Goal: Transaction & Acquisition: Purchase product/service

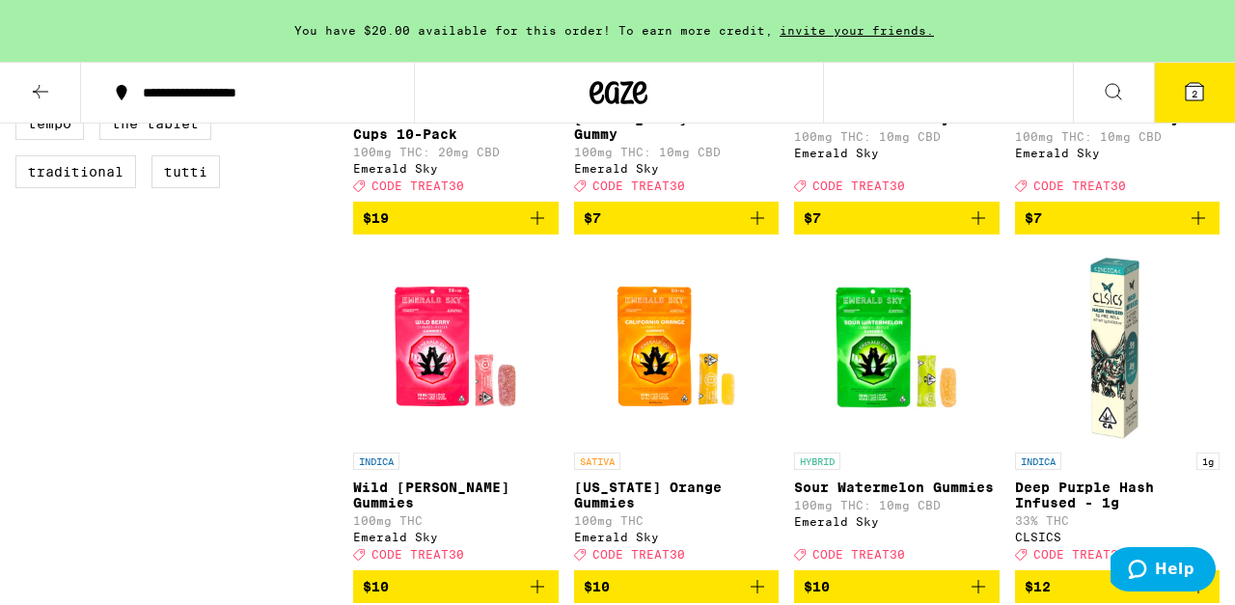
click at [1206, 91] on button "2" at bounding box center [1194, 93] width 81 height 60
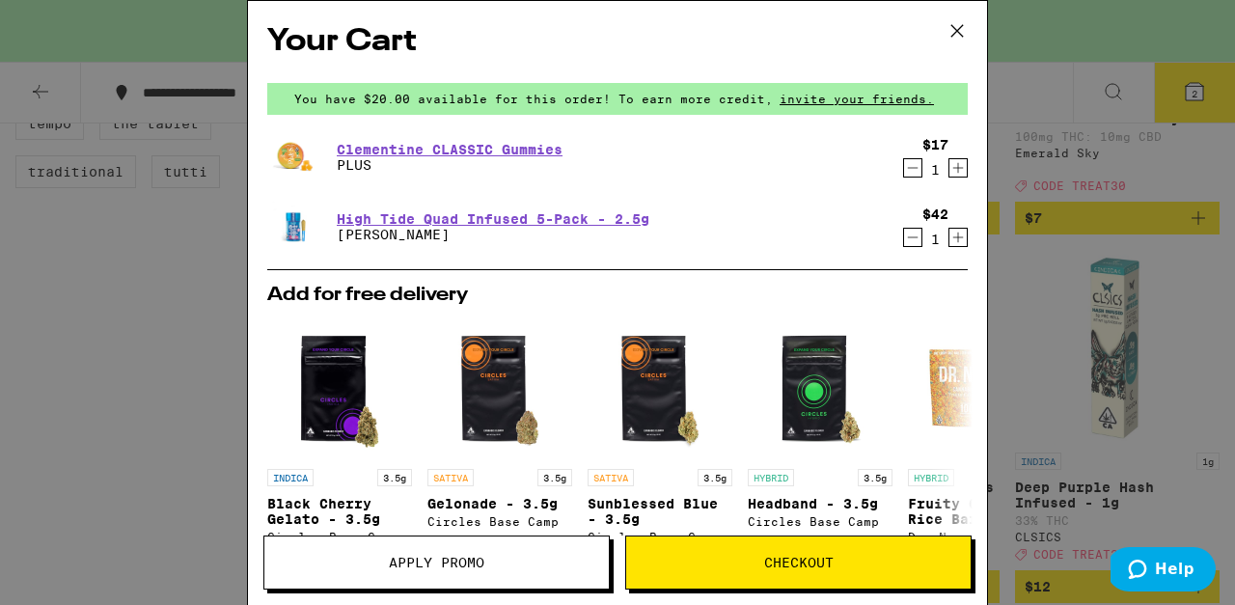
click at [958, 29] on icon at bounding box center [957, 31] width 12 height 12
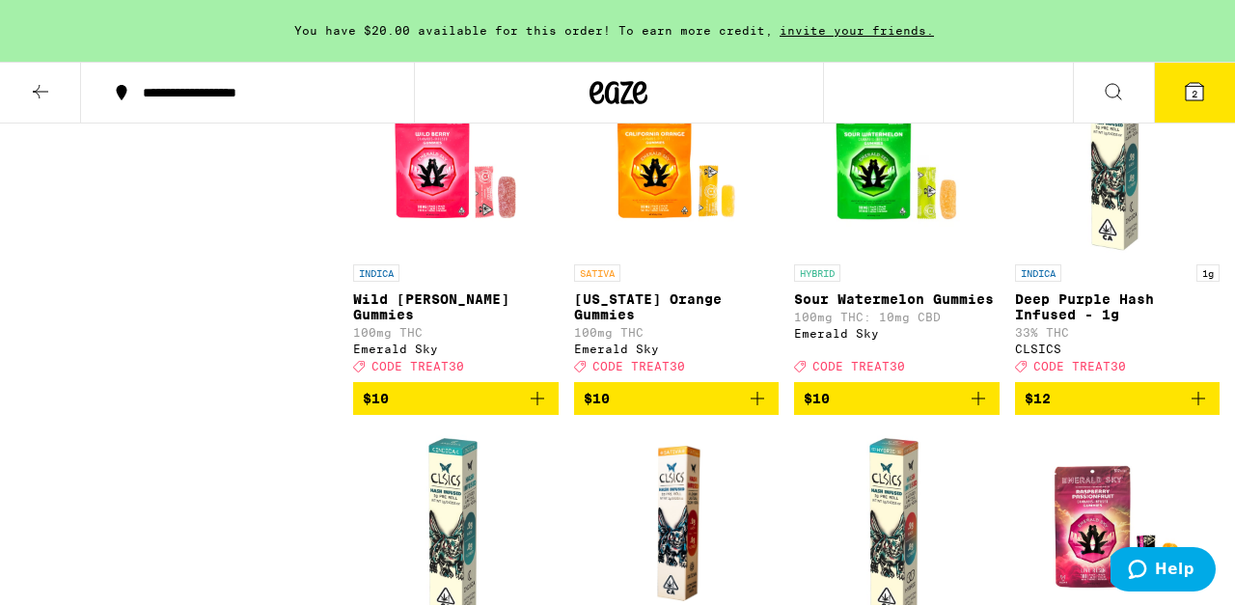
scroll to position [1691, 0]
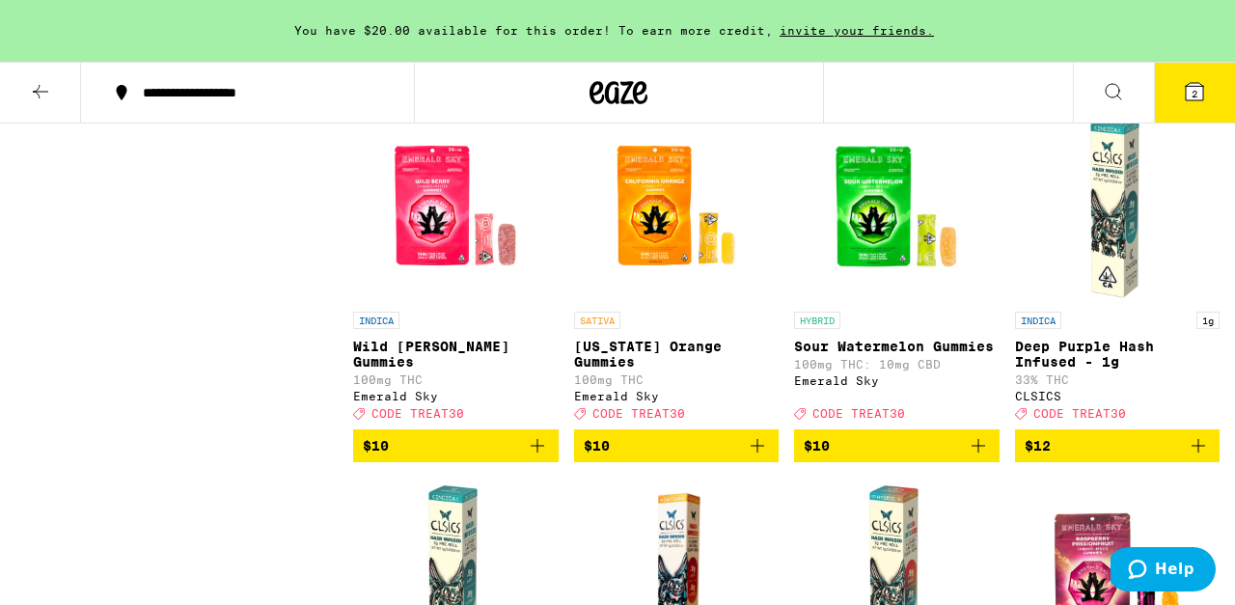
click at [1131, 288] on img "Open page for Deep Purple Hash Infused - 1g from CLSICS" at bounding box center [1117, 205] width 193 height 193
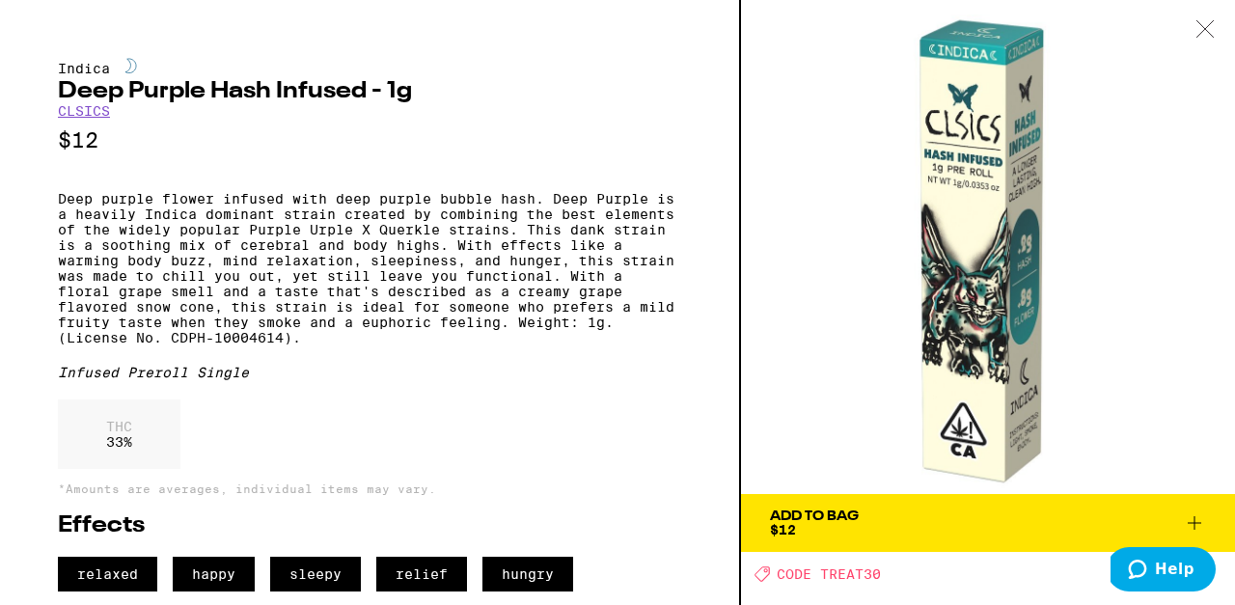
scroll to position [28, 0]
click at [968, 509] on span "Add To Bag $12" at bounding box center [988, 522] width 436 height 27
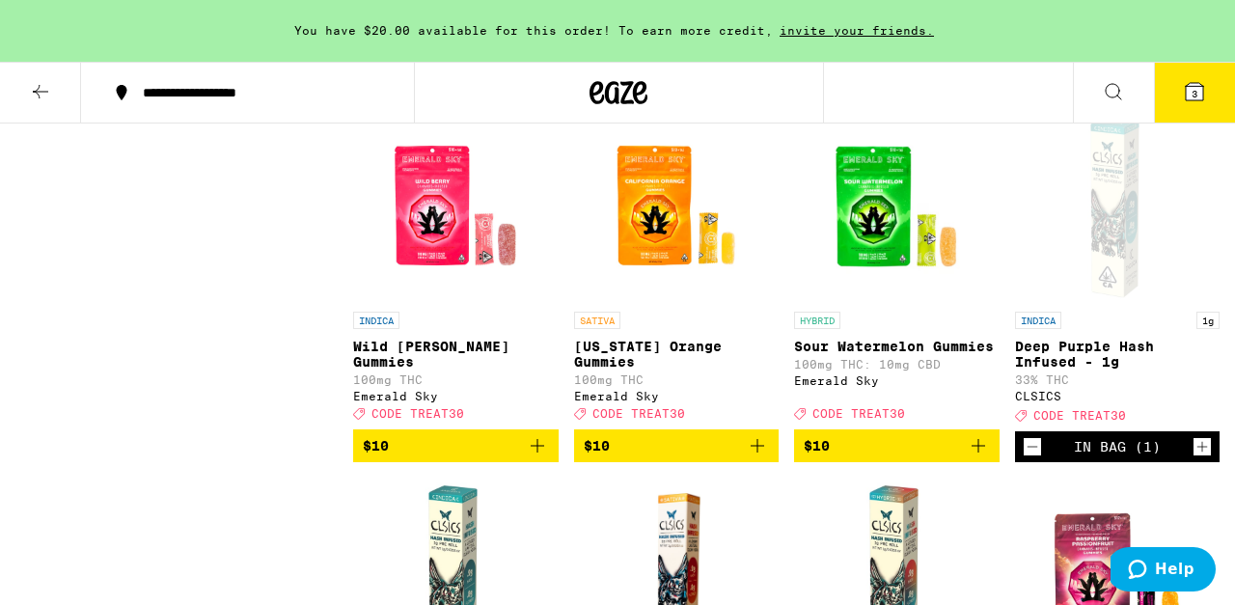
click at [1197, 88] on icon at bounding box center [1194, 91] width 17 height 17
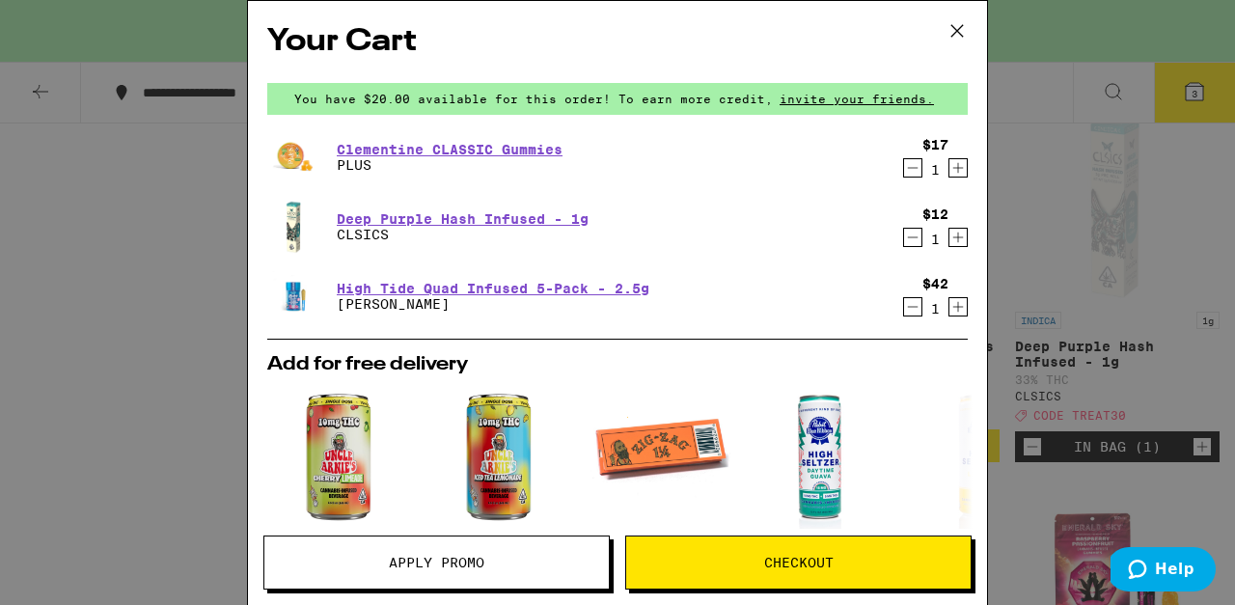
click at [911, 178] on icon "Decrement" at bounding box center [912, 167] width 17 height 23
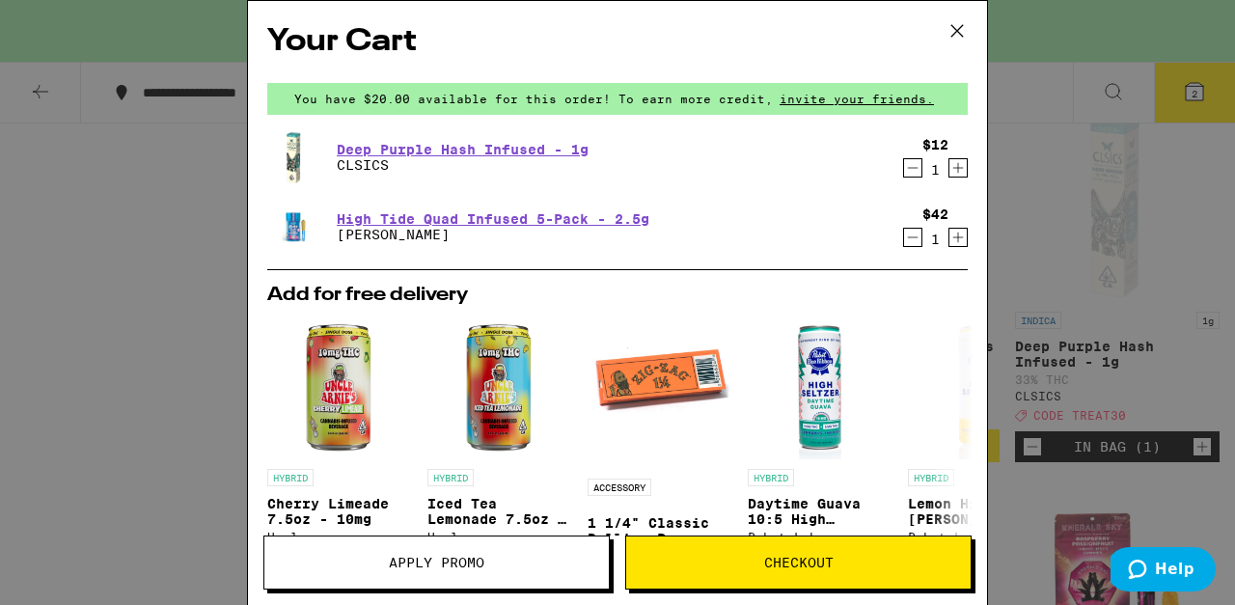
click at [905, 170] on icon "Decrement" at bounding box center [912, 167] width 17 height 23
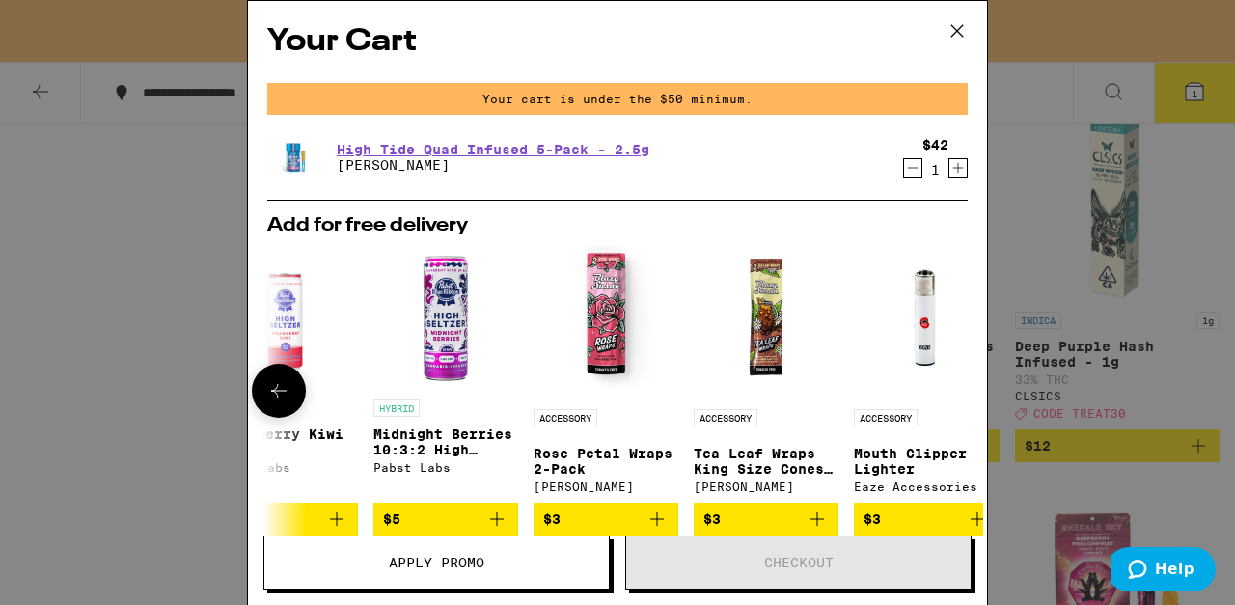
scroll to position [0, 901]
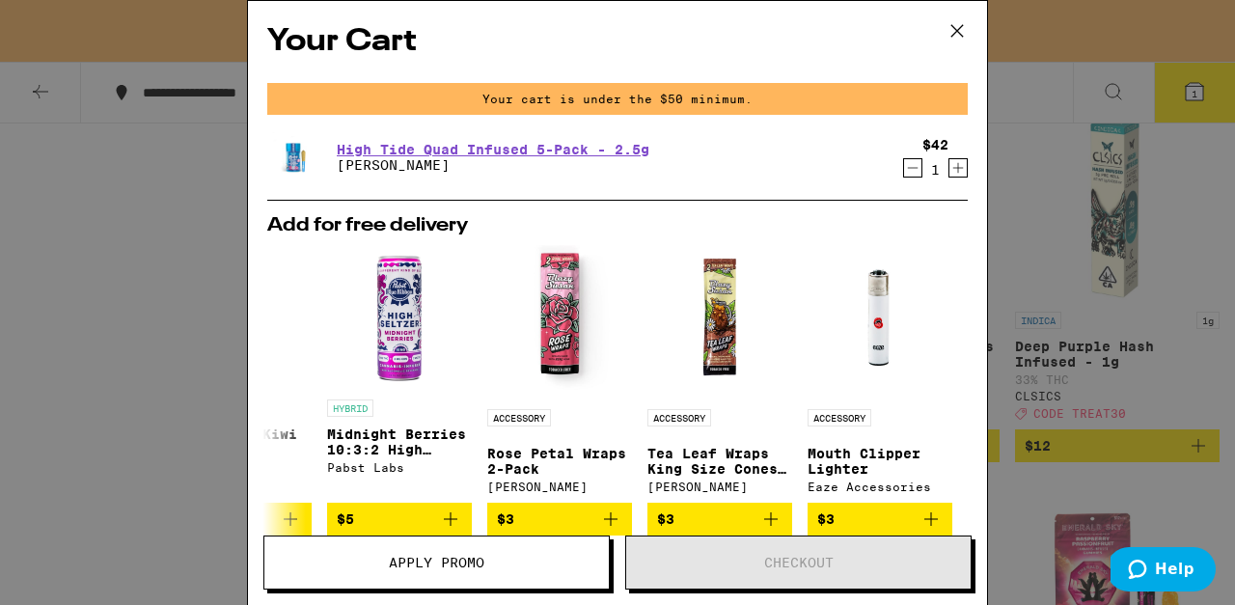
click at [1050, 238] on div "Your Cart Your cart is under the $50 minimum. High Tide Quad Infused 5-Pack - 2…" at bounding box center [617, 302] width 1235 height 605
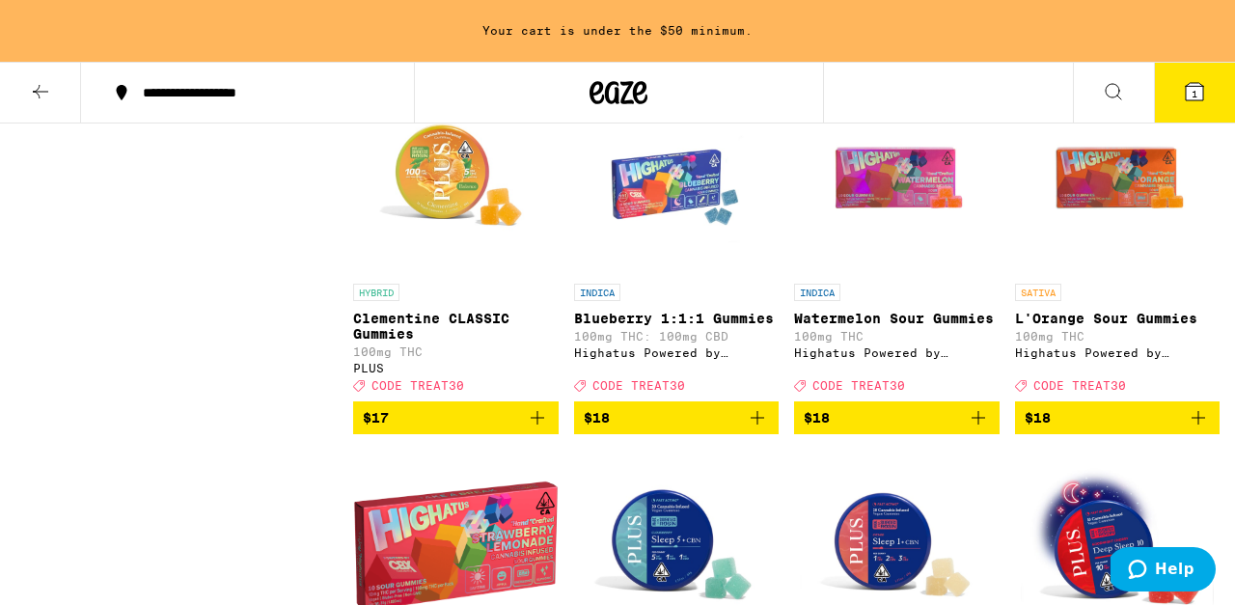
scroll to position [2848, 0]
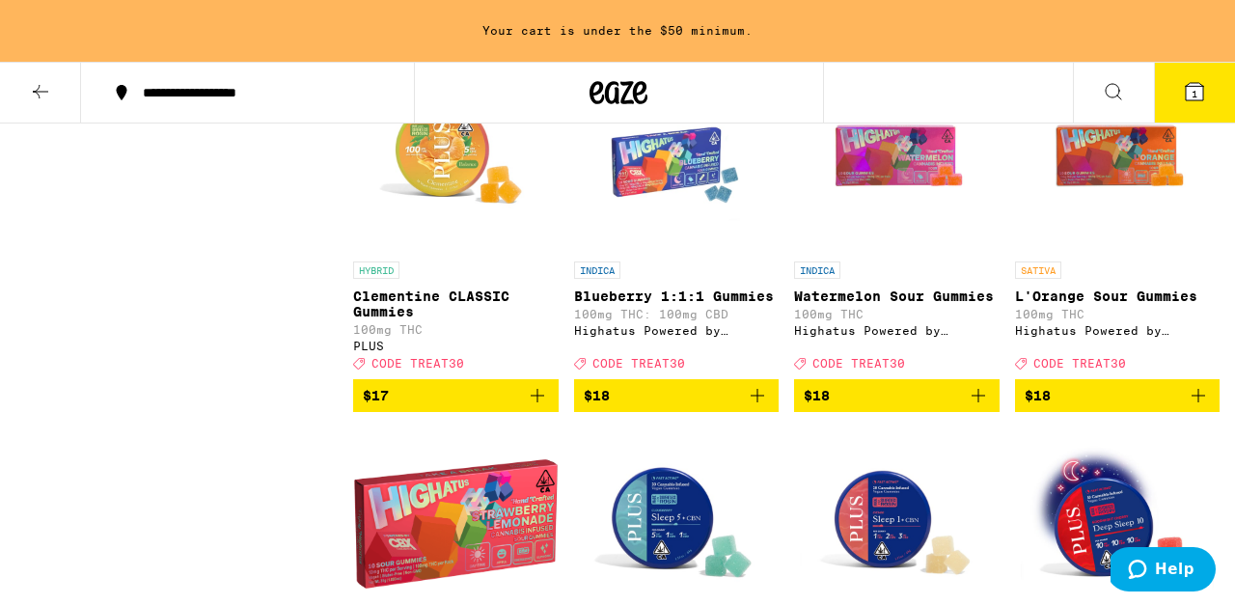
click at [541, 407] on icon "Add to bag" at bounding box center [537, 395] width 23 height 23
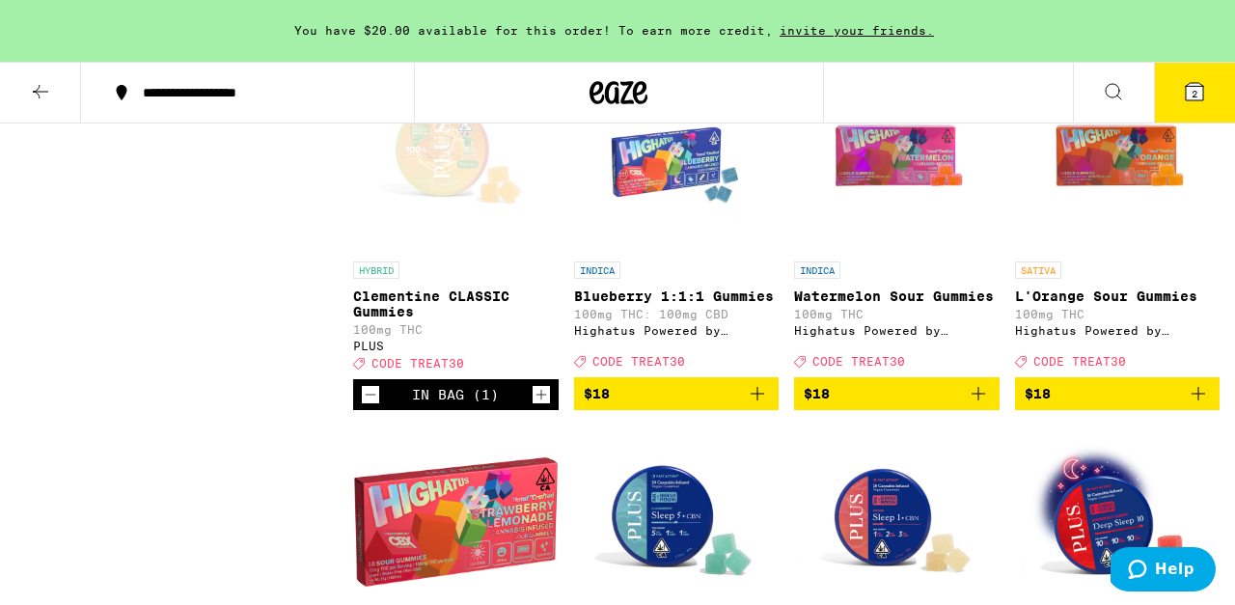
click at [1193, 96] on span "2" at bounding box center [1195, 94] width 6 height 12
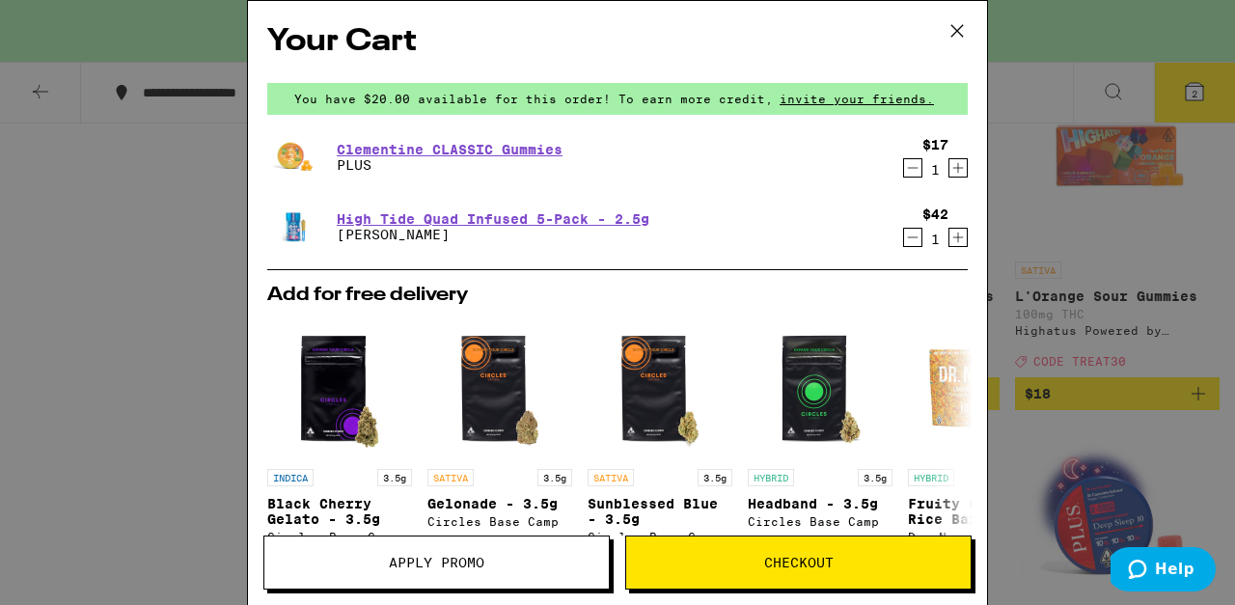
scroll to position [409, 0]
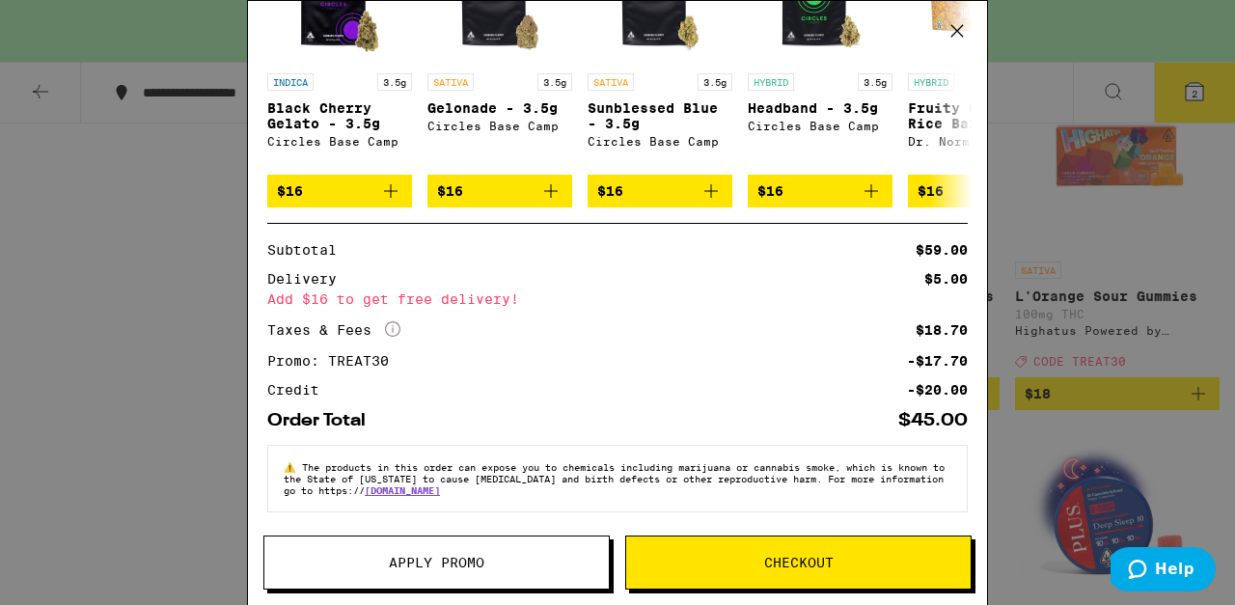
click at [834, 562] on span "Checkout" at bounding box center [798, 563] width 344 height 14
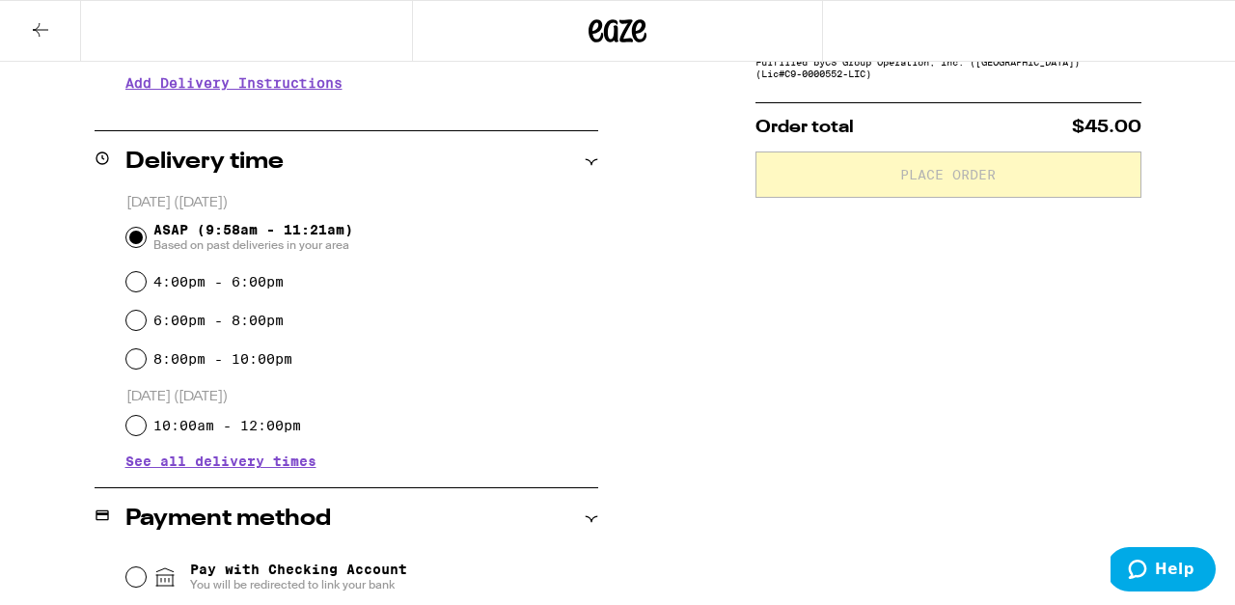
scroll to position [407, 0]
